Goal: Use online tool/utility: Use online tool/utility

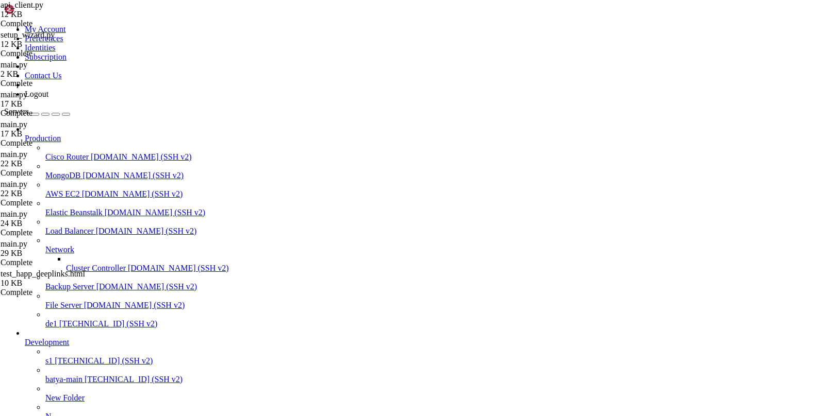
scroll to position [8, 0]
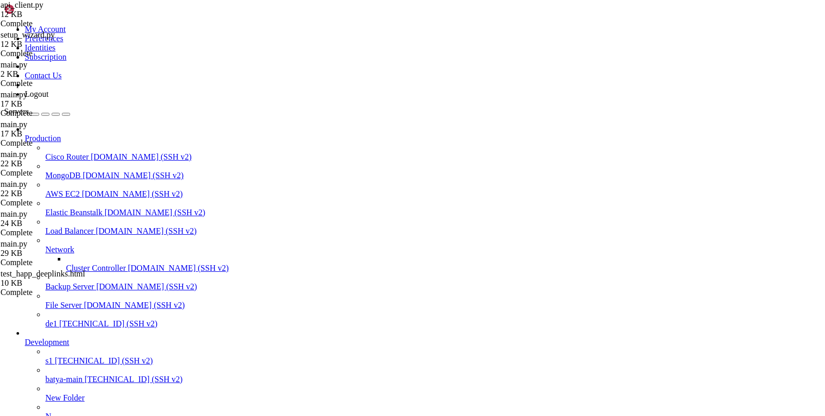
type input "/var/service/oko-vpn-core/core"
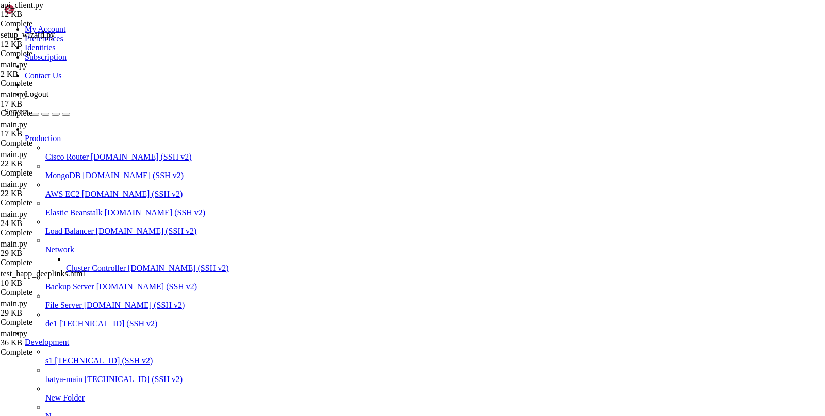
drag, startPoint x: 277, startPoint y: 896, endPoint x: 175, endPoint y: 895, distance: 102.1
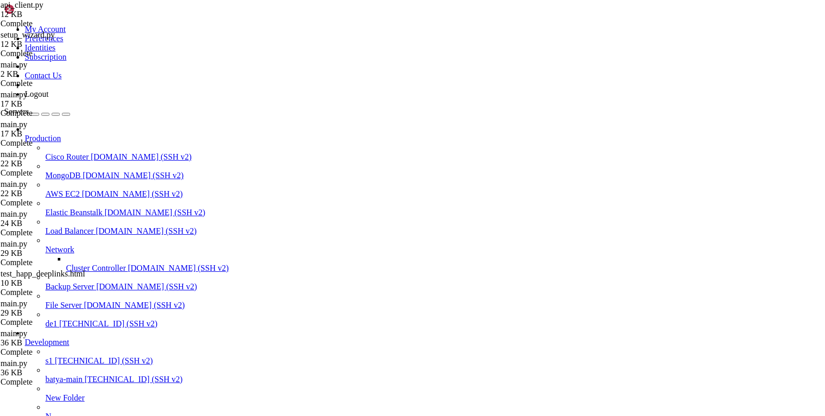
copy x-row "docker compose restart"
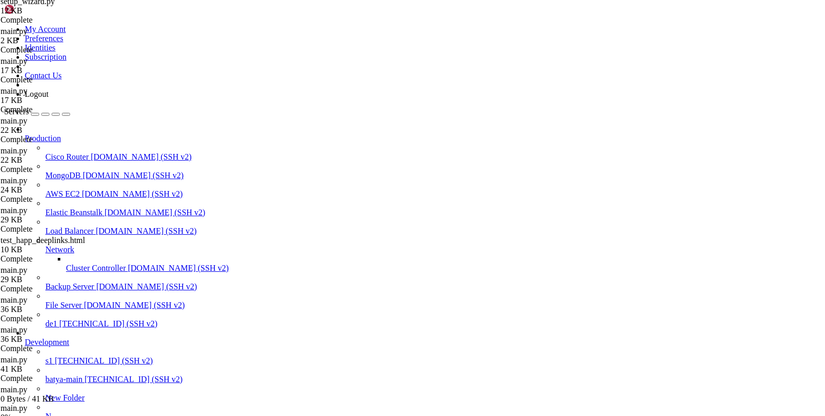
scroll to position [93, 0]
drag, startPoint x: 285, startPoint y: 892, endPoint x: 177, endPoint y: 894, distance: 108.3
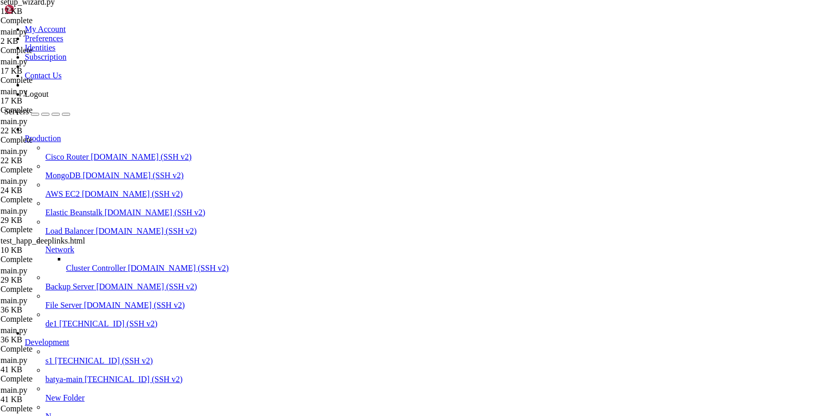
copy x-row "docker compose restart"
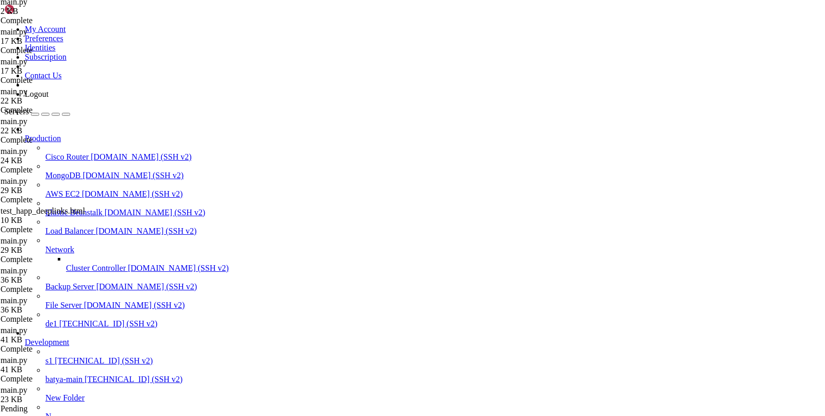
scroll to position [123, 0]
drag, startPoint x: 278, startPoint y: 895, endPoint x: 175, endPoint y: 897, distance: 102.6
copy x-row "docker compose restart"
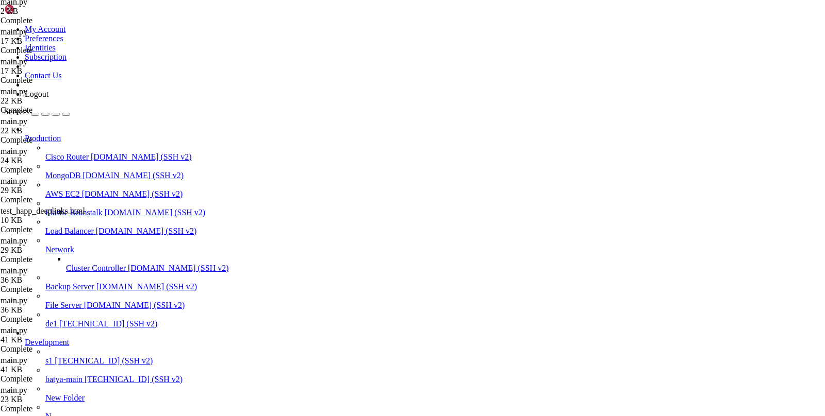
scroll to position [1655, 0]
